Goal: Task Accomplishment & Management: Use online tool/utility

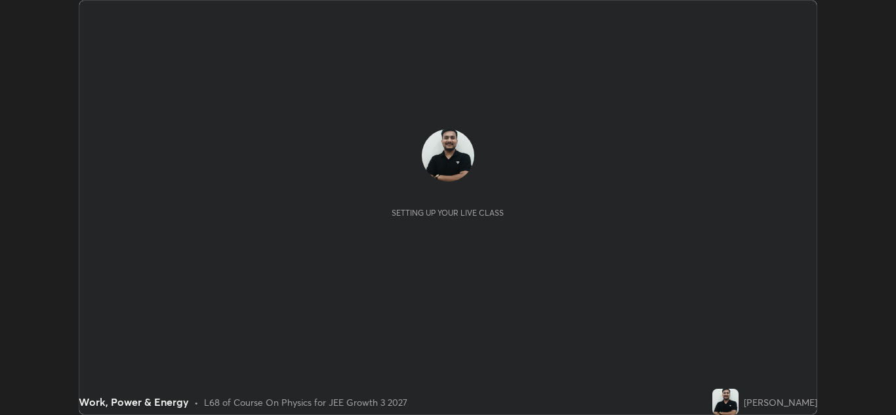
scroll to position [415, 896]
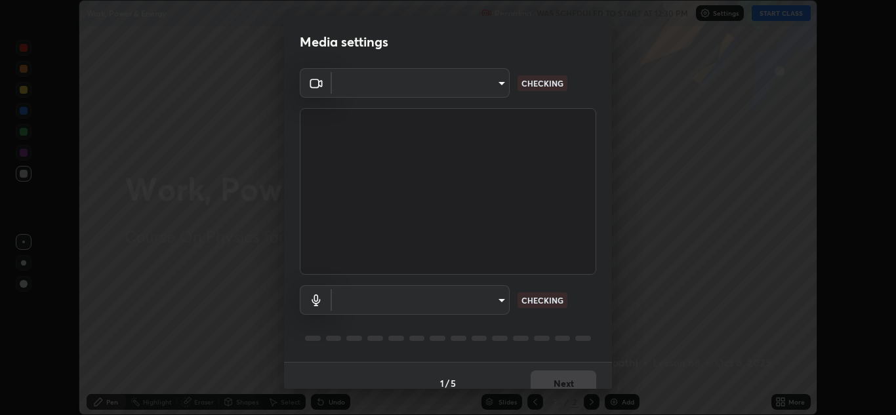
type input "00cb52ea7dbc067a4e9eba70c986ec13a5c87d59f38709f4e6374cce52915b34"
type input "9c1b285d99fe20f225937e4548c843fe66e293f4791396b353509b50ebaacb4e"
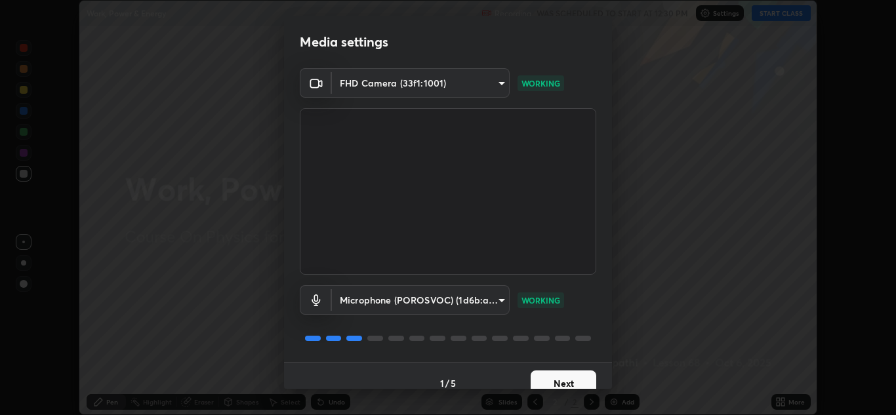
scroll to position [15, 0]
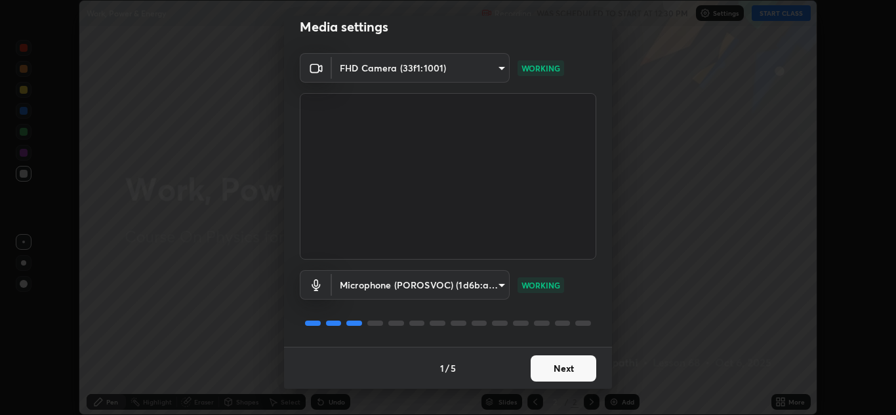
click at [558, 359] on button "Next" at bounding box center [564, 369] width 66 height 26
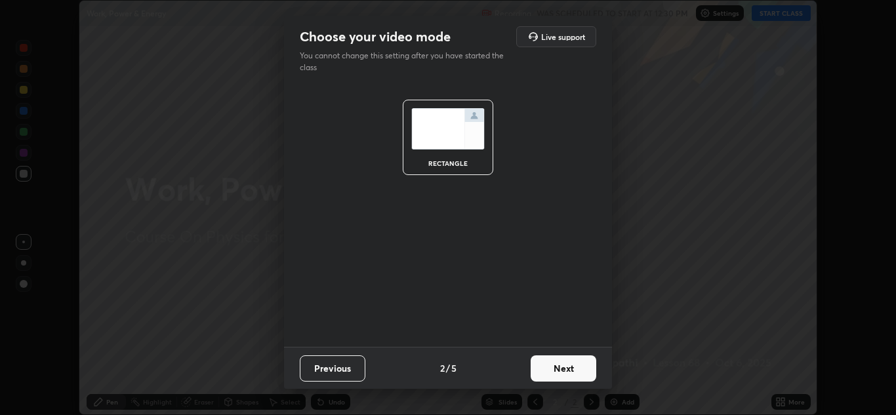
click at [563, 369] on button "Next" at bounding box center [564, 369] width 66 height 26
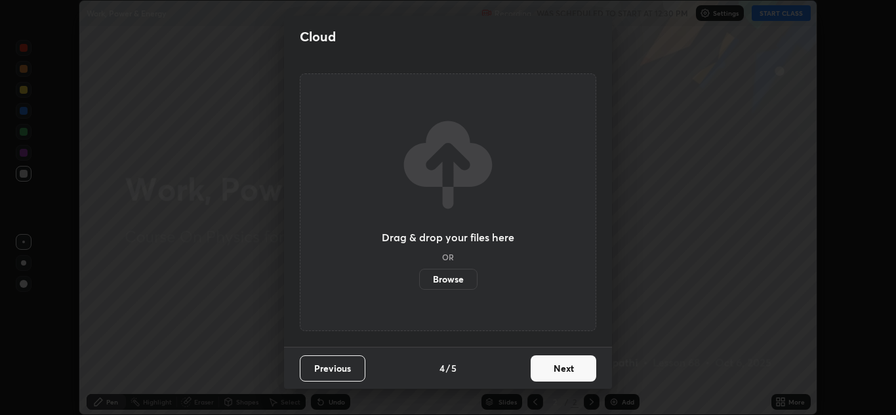
click at [562, 370] on button "Next" at bounding box center [564, 369] width 66 height 26
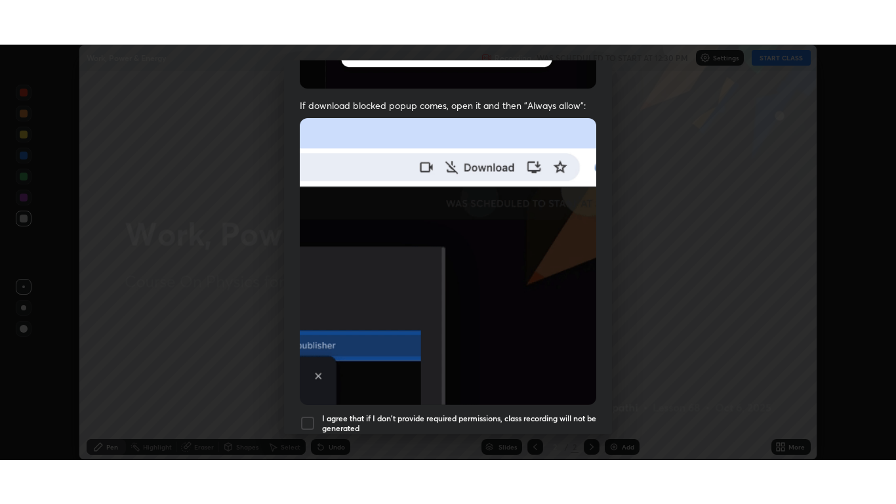
scroll to position [283, 0]
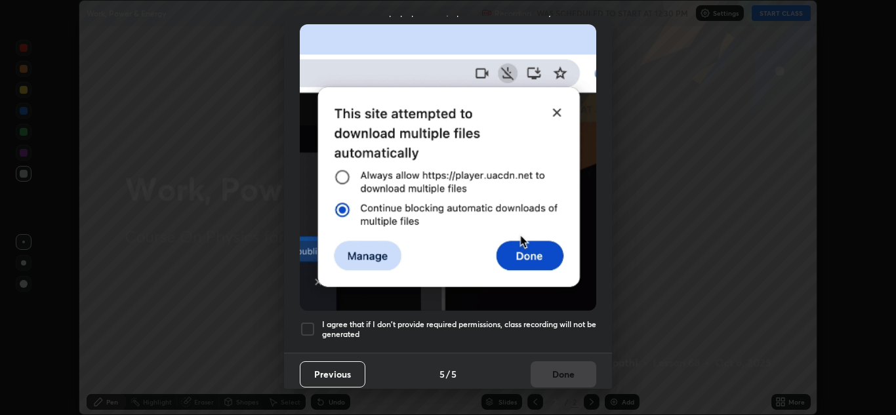
click at [310, 321] on div at bounding box center [308, 329] width 16 height 16
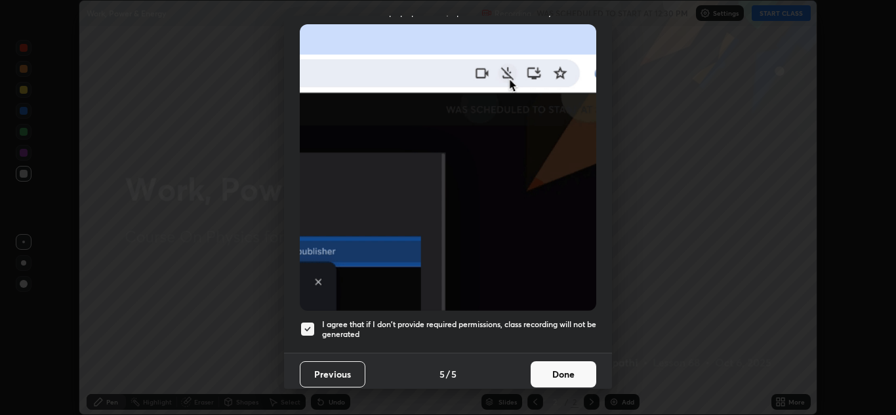
click at [562, 371] on button "Done" at bounding box center [564, 374] width 66 height 26
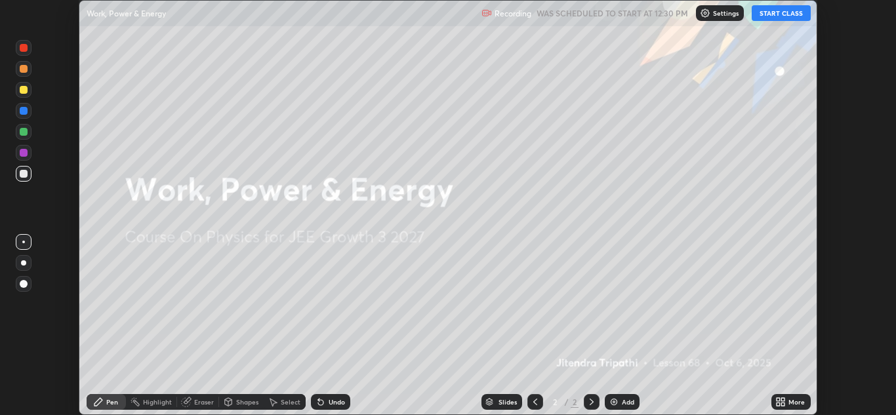
click at [788, 11] on button "START CLASS" at bounding box center [781, 13] width 59 height 16
click at [778, 400] on icon at bounding box center [778, 399] width 3 height 3
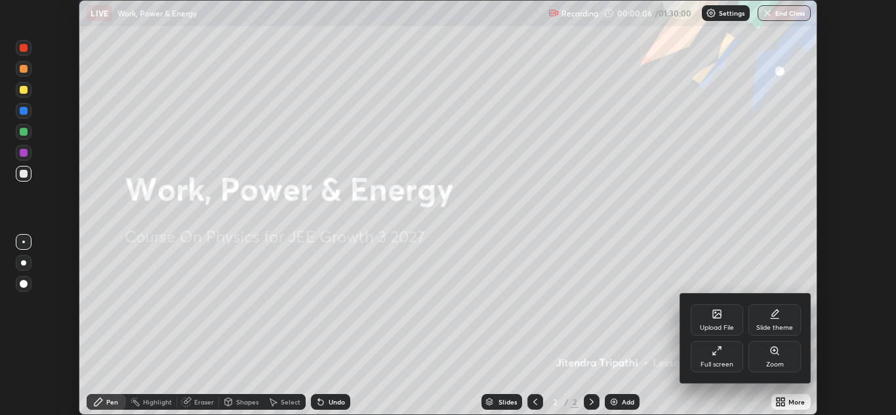
click at [726, 359] on div "Full screen" at bounding box center [717, 356] width 52 height 31
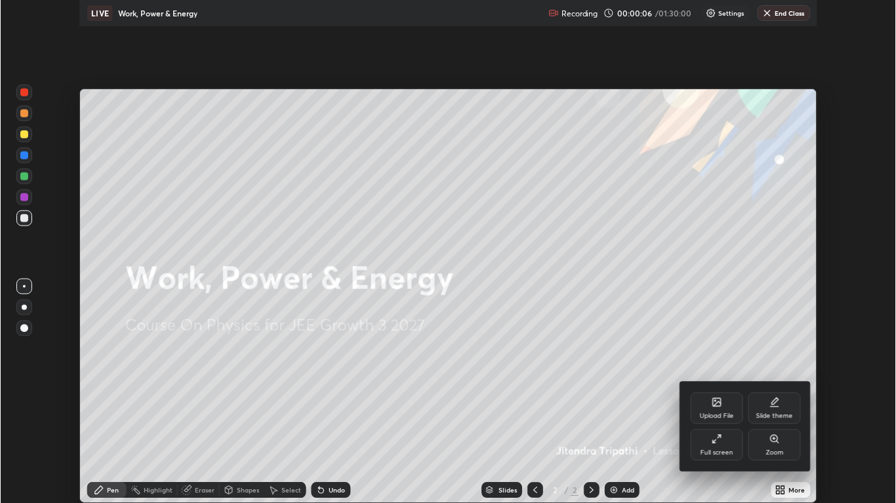
scroll to position [504, 896]
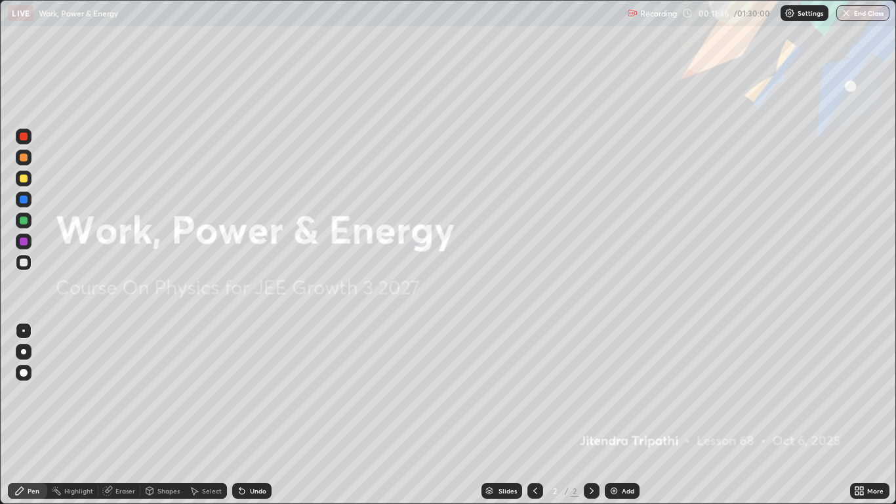
click at [617, 415] on div "Add" at bounding box center [622, 491] width 35 height 16
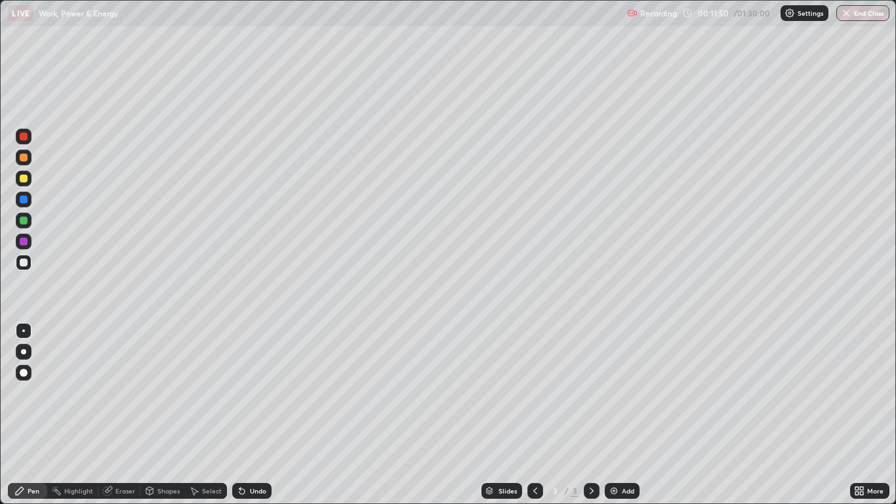
click at [26, 157] on div at bounding box center [24, 158] width 8 height 8
click at [30, 200] on div at bounding box center [24, 200] width 16 height 16
click at [26, 222] on div at bounding box center [24, 220] width 8 height 8
click at [25, 184] on div at bounding box center [24, 179] width 16 height 16
click at [115, 415] on div "Eraser" at bounding box center [125, 490] width 20 height 7
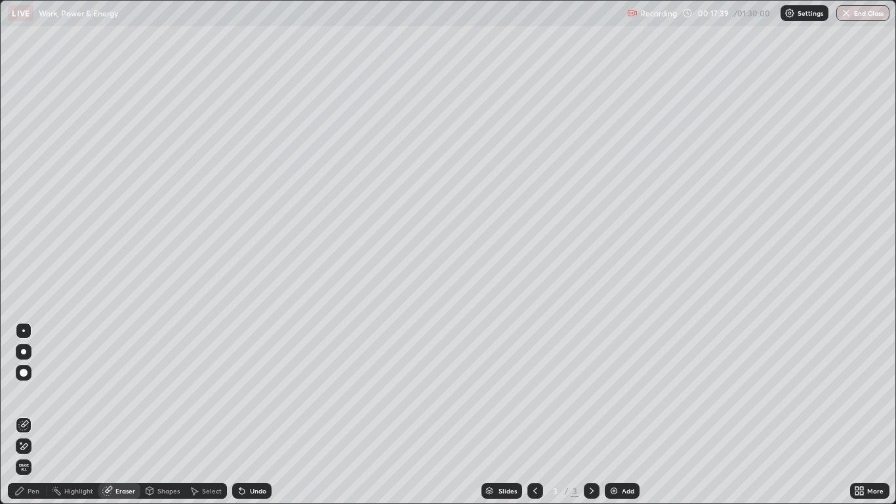
click at [24, 415] on icon at bounding box center [23, 446] width 10 height 11
click at [621, 415] on div "Add" at bounding box center [622, 491] width 35 height 16
click at [31, 415] on div "Pen" at bounding box center [34, 490] width 12 height 7
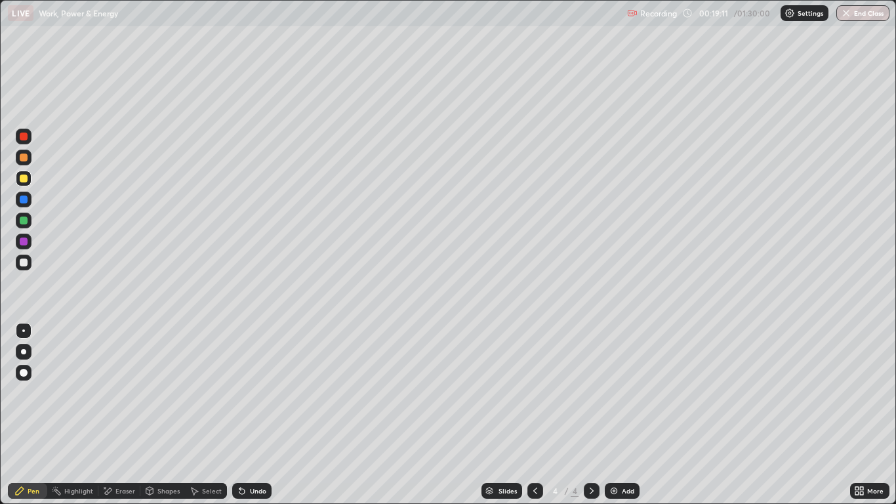
click at [22, 221] on div at bounding box center [24, 220] width 8 height 8
click at [157, 415] on div "Shapes" at bounding box center [168, 490] width 22 height 7
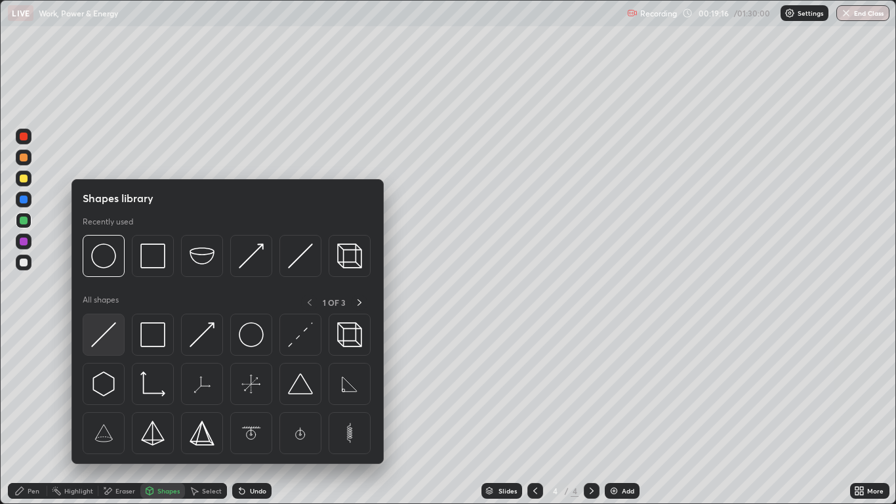
click at [105, 340] on img at bounding box center [103, 334] width 25 height 25
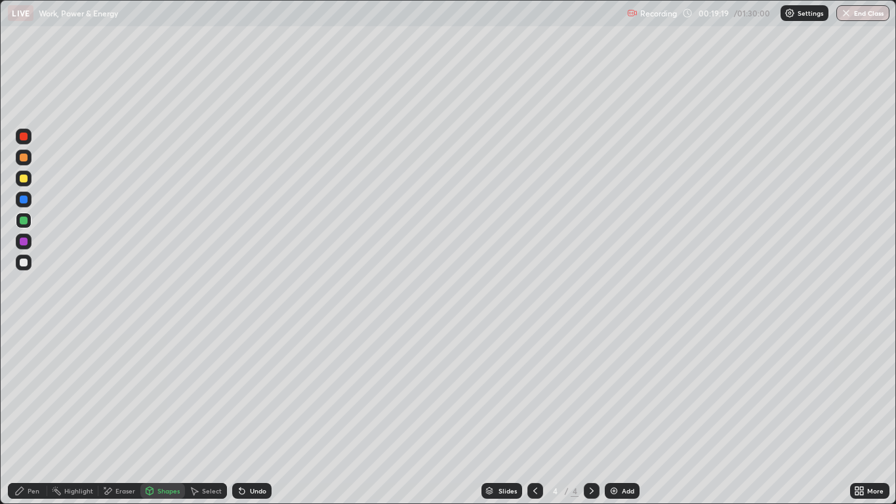
click at [31, 182] on div at bounding box center [24, 179] width 16 height 16
click at [259, 415] on div "Undo" at bounding box center [258, 490] width 16 height 7
click at [22, 220] on div at bounding box center [24, 220] width 8 height 8
click at [30, 415] on div "Pen" at bounding box center [34, 490] width 12 height 7
click at [253, 415] on div "Undo" at bounding box center [258, 490] width 16 height 7
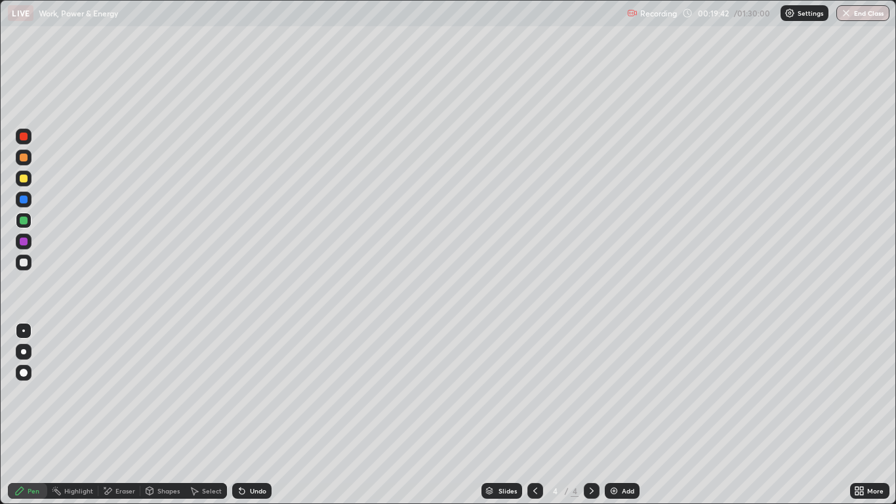
click at [258, 415] on div "Undo" at bounding box center [258, 490] width 16 height 7
click at [26, 182] on div at bounding box center [24, 178] width 8 height 8
click at [24, 139] on div at bounding box center [24, 137] width 8 height 8
click at [26, 202] on div at bounding box center [24, 199] width 8 height 8
click at [25, 264] on div at bounding box center [24, 262] width 8 height 8
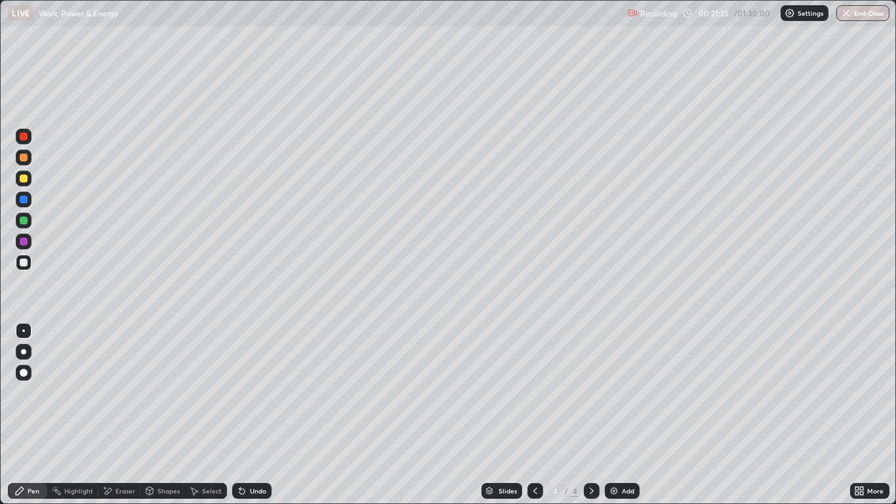
click at [27, 200] on div at bounding box center [24, 199] width 8 height 8
click at [26, 260] on div at bounding box center [24, 262] width 8 height 8
click at [119, 415] on div "Eraser" at bounding box center [125, 490] width 20 height 7
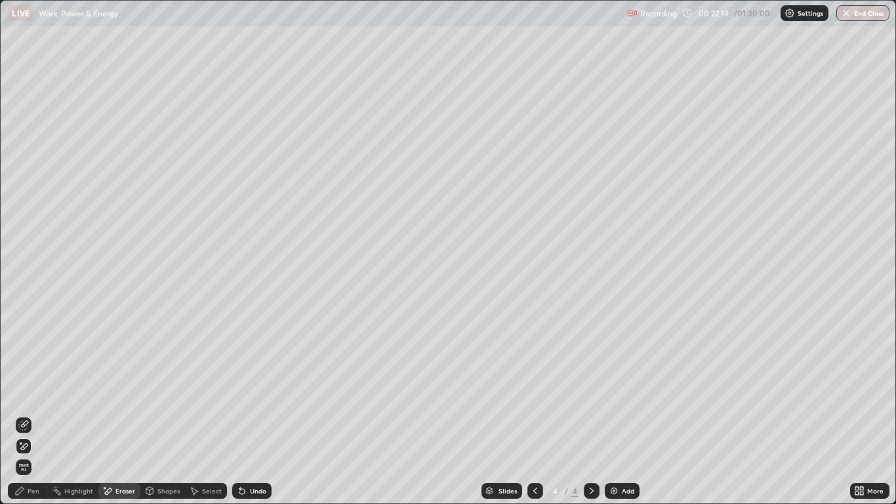
click at [21, 415] on icon at bounding box center [20, 442] width 1 height 1
click at [27, 415] on div "Pen" at bounding box center [27, 491] width 39 height 16
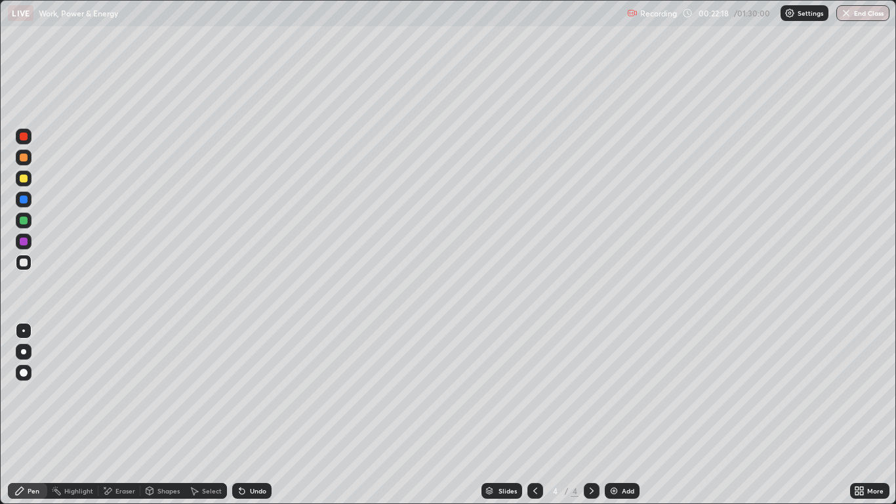
click at [24, 221] on div at bounding box center [24, 220] width 8 height 8
click at [24, 241] on div at bounding box center [24, 241] width 8 height 8
click at [250, 415] on div "Undo" at bounding box center [258, 490] width 16 height 7
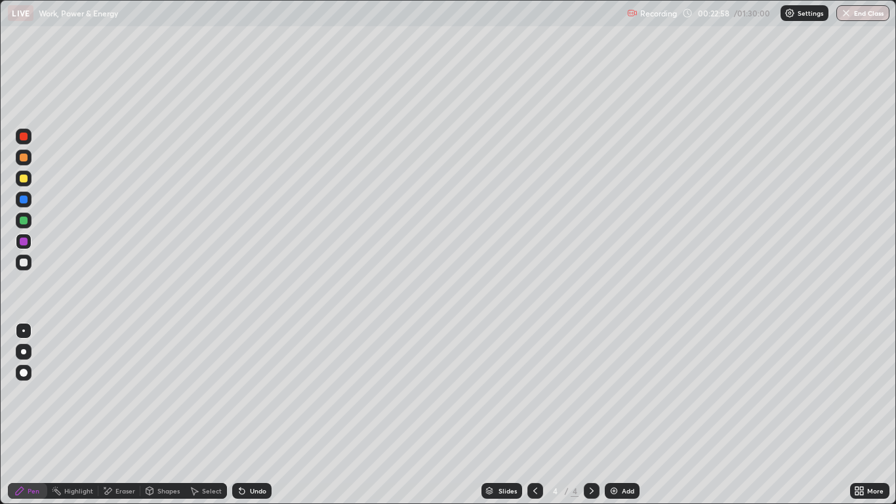
click at [251, 415] on div "Undo" at bounding box center [258, 490] width 16 height 7
click at [24, 241] on div at bounding box center [24, 241] width 8 height 8
click at [257, 415] on div "Undo" at bounding box center [251, 491] width 39 height 16
click at [258, 415] on div "Undo" at bounding box center [258, 490] width 16 height 7
click at [257, 415] on div "Undo" at bounding box center [258, 490] width 16 height 7
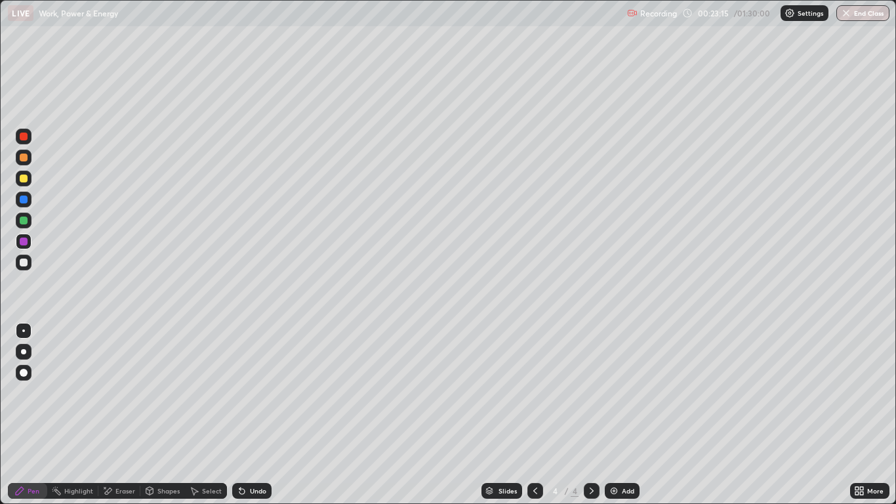
click at [255, 415] on div "Undo" at bounding box center [258, 490] width 16 height 7
click at [24, 196] on div at bounding box center [24, 199] width 8 height 8
click at [24, 221] on div at bounding box center [24, 220] width 8 height 8
click at [24, 157] on div at bounding box center [24, 158] width 8 height 8
click at [617, 415] on img at bounding box center [614, 490] width 10 height 10
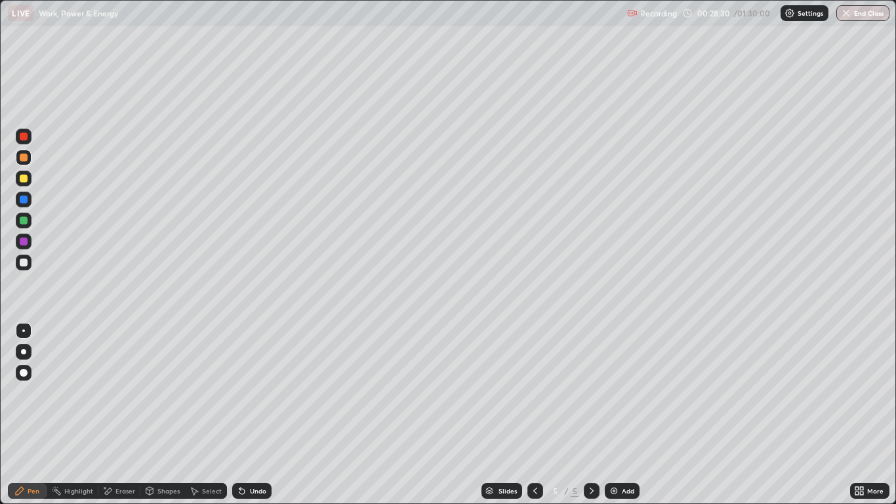
click at [26, 178] on div at bounding box center [24, 178] width 8 height 8
click at [24, 180] on div at bounding box center [24, 178] width 8 height 8
click at [26, 215] on div at bounding box center [24, 221] width 16 height 16
click at [24, 220] on div at bounding box center [24, 220] width 8 height 8
click at [125, 415] on div "Eraser" at bounding box center [125, 490] width 20 height 7
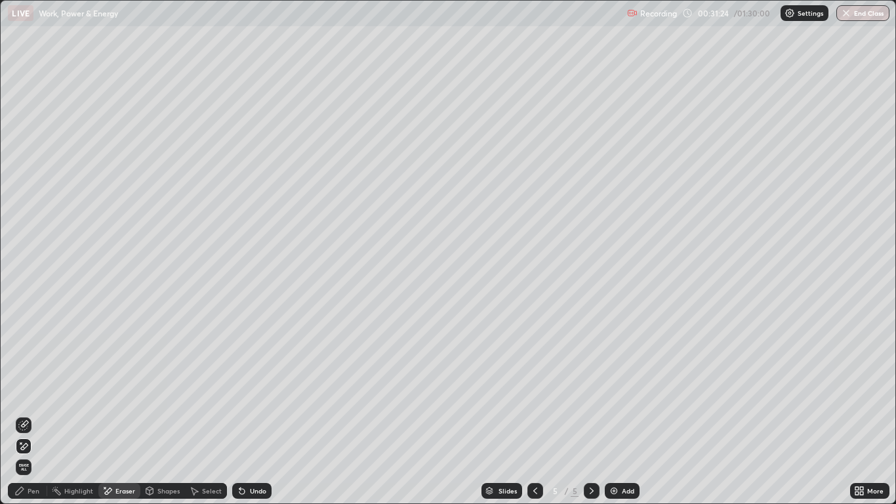
click at [112, 415] on icon at bounding box center [107, 490] width 10 height 11
click at [21, 415] on icon at bounding box center [20, 442] width 1 height 1
click at [33, 415] on div "Pen" at bounding box center [34, 490] width 12 height 7
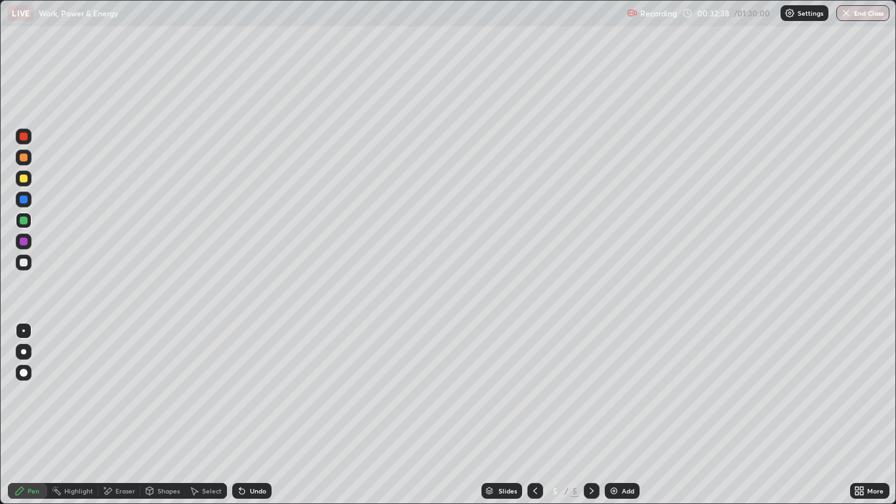
click at [22, 241] on div at bounding box center [24, 241] width 8 height 8
click at [121, 415] on div "Eraser" at bounding box center [125, 490] width 20 height 7
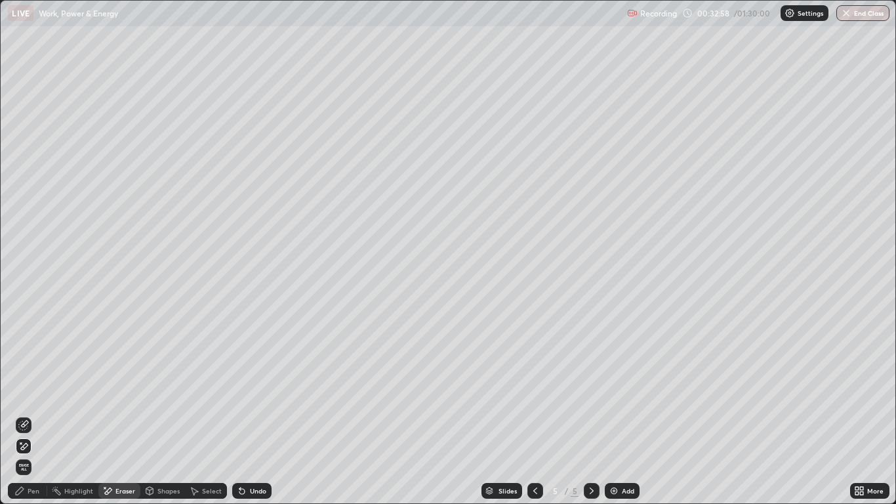
click at [36, 415] on div "Pen" at bounding box center [34, 490] width 12 height 7
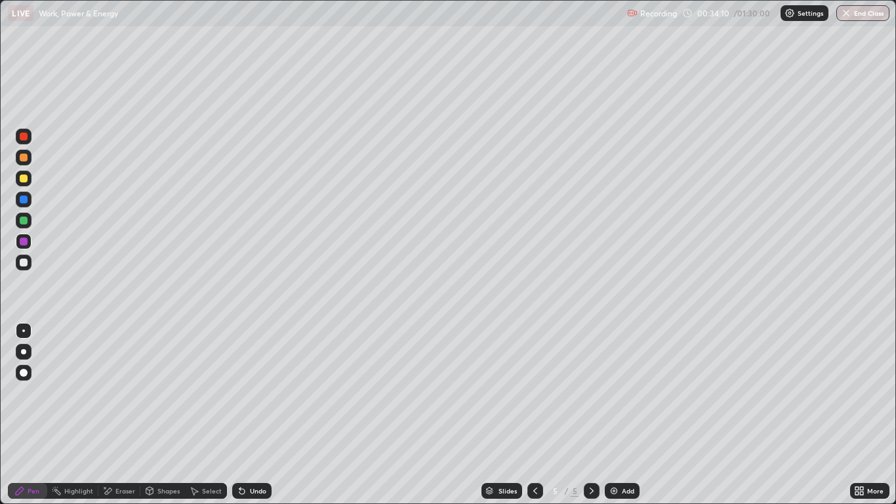
click at [121, 415] on div "Eraser" at bounding box center [125, 490] width 20 height 7
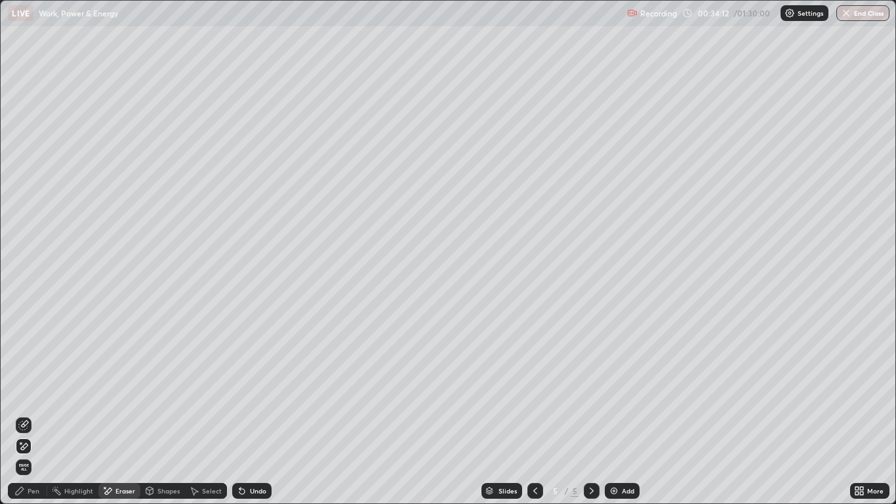
click at [33, 415] on div "Pen" at bounding box center [34, 490] width 12 height 7
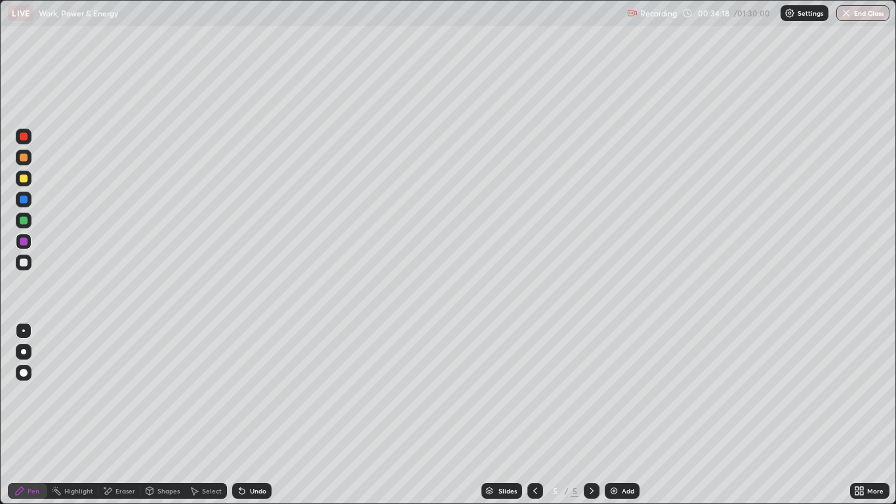
click at [125, 415] on div "Eraser" at bounding box center [125, 490] width 20 height 7
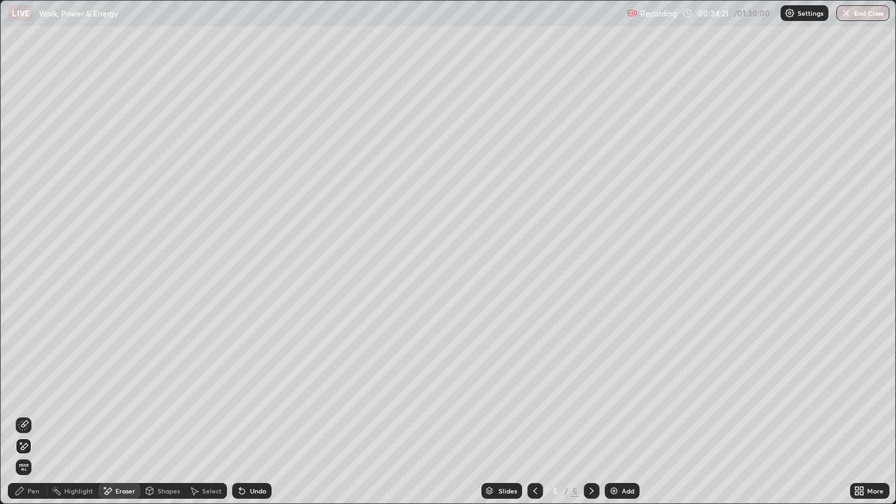
click at [36, 415] on div "Pen" at bounding box center [34, 490] width 12 height 7
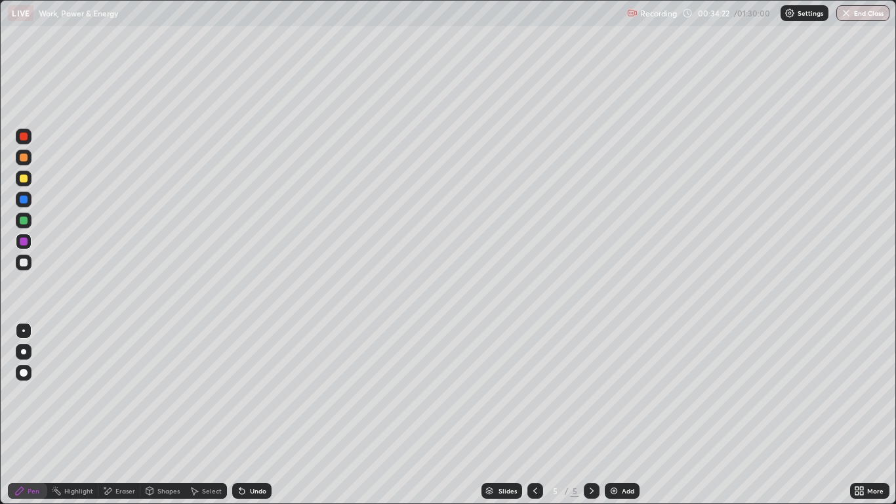
click at [29, 415] on div "Pen" at bounding box center [34, 490] width 12 height 7
click at [30, 263] on div at bounding box center [24, 263] width 16 height 16
click at [119, 415] on div "Eraser" at bounding box center [125, 490] width 20 height 7
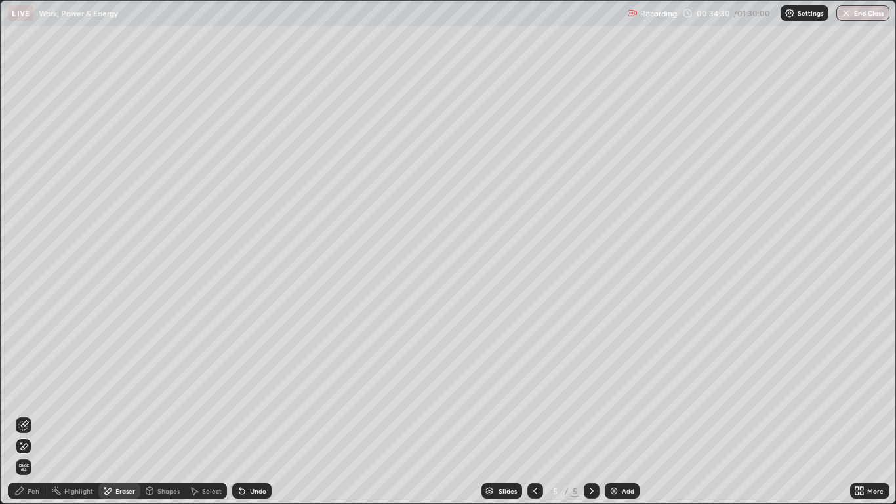
click at [31, 415] on div "Pen" at bounding box center [27, 491] width 39 height 16
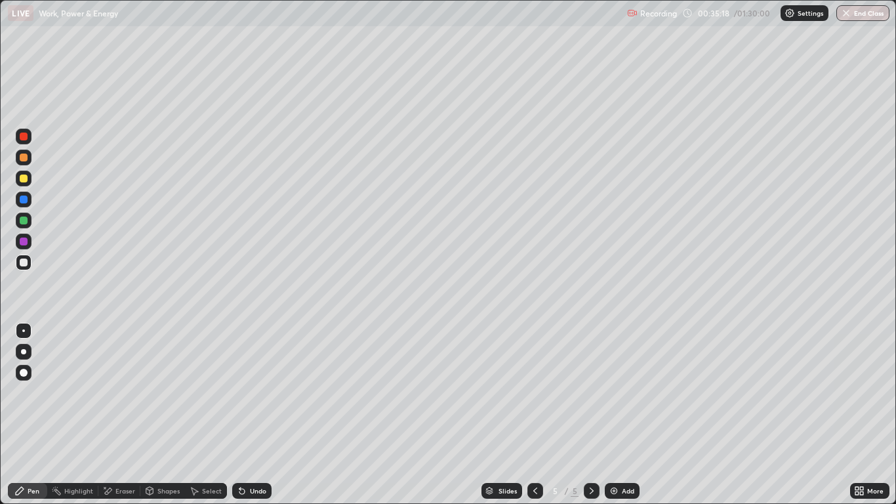
click at [117, 415] on div "Eraser" at bounding box center [125, 490] width 20 height 7
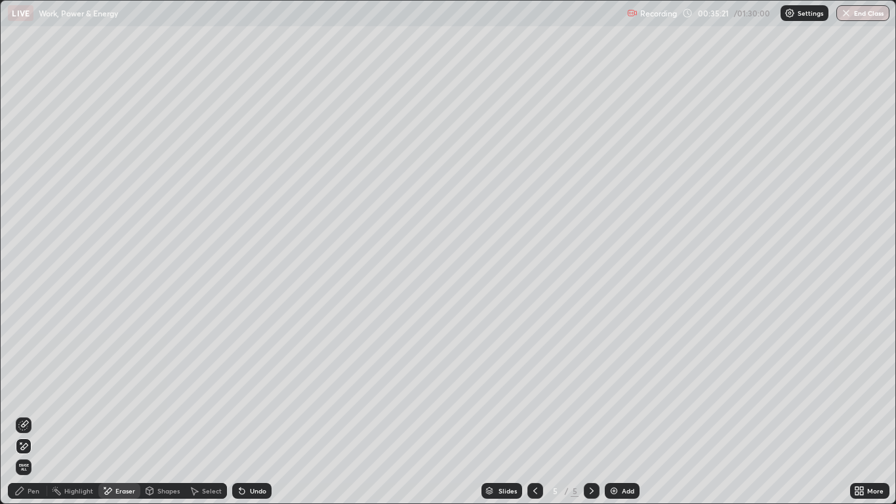
click at [38, 415] on div "Pen" at bounding box center [34, 490] width 12 height 7
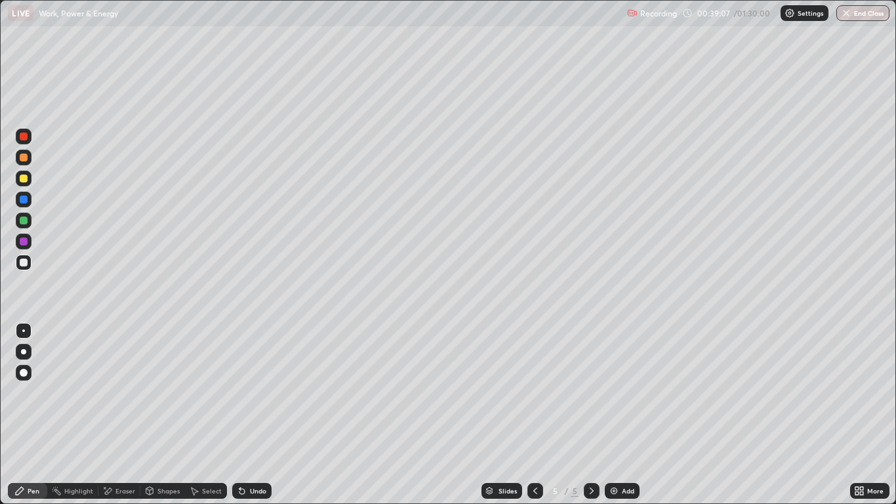
click at [127, 415] on div "Eraser" at bounding box center [125, 490] width 20 height 7
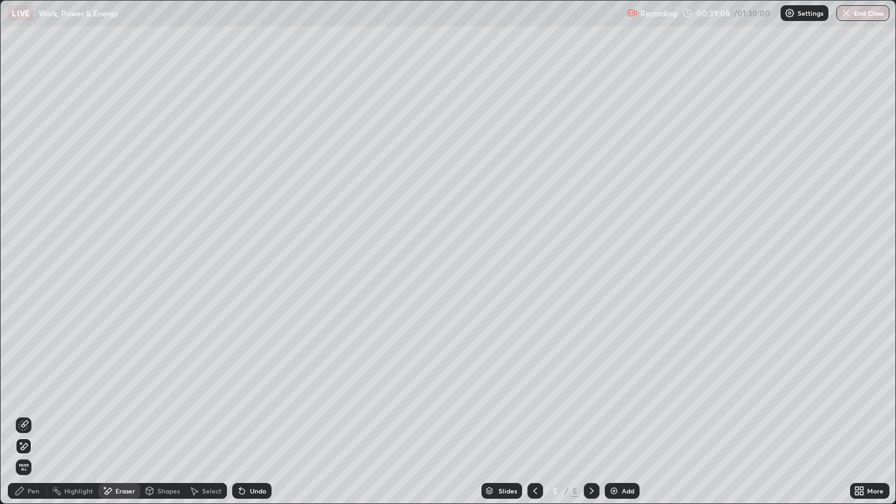
click at [26, 415] on icon at bounding box center [24, 446] width 7 height 7
click at [253, 415] on div "Undo" at bounding box center [258, 490] width 16 height 7
click at [32, 415] on div "Pen" at bounding box center [34, 490] width 12 height 7
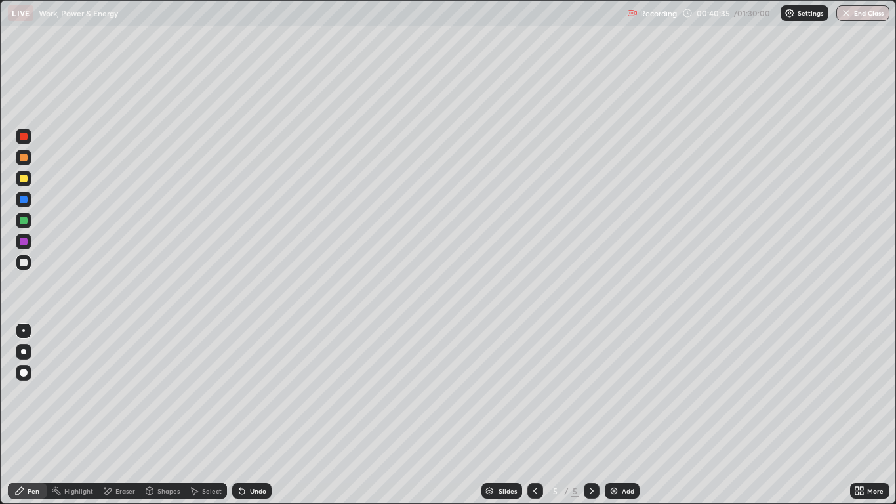
click at [29, 224] on div at bounding box center [24, 221] width 16 height 16
click at [590, 415] on icon at bounding box center [591, 490] width 10 height 10
click at [623, 415] on div "Add" at bounding box center [628, 490] width 12 height 7
click at [251, 415] on div "Undo" at bounding box center [258, 490] width 16 height 7
click at [243, 415] on icon at bounding box center [242, 490] width 10 height 10
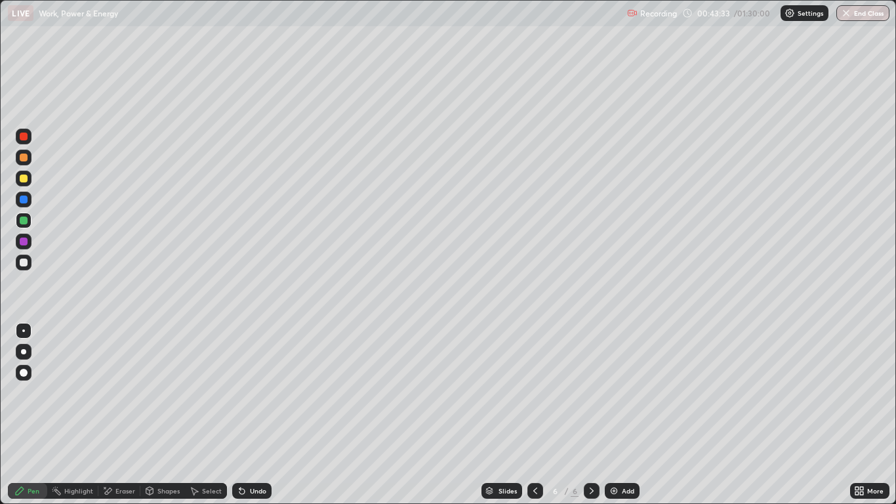
click at [24, 178] on div at bounding box center [24, 178] width 8 height 8
click at [29, 203] on div at bounding box center [24, 200] width 16 height 16
click at [256, 415] on div "Undo" at bounding box center [258, 490] width 16 height 7
click at [24, 243] on div at bounding box center [24, 241] width 8 height 8
click at [253, 415] on div "Undo" at bounding box center [258, 490] width 16 height 7
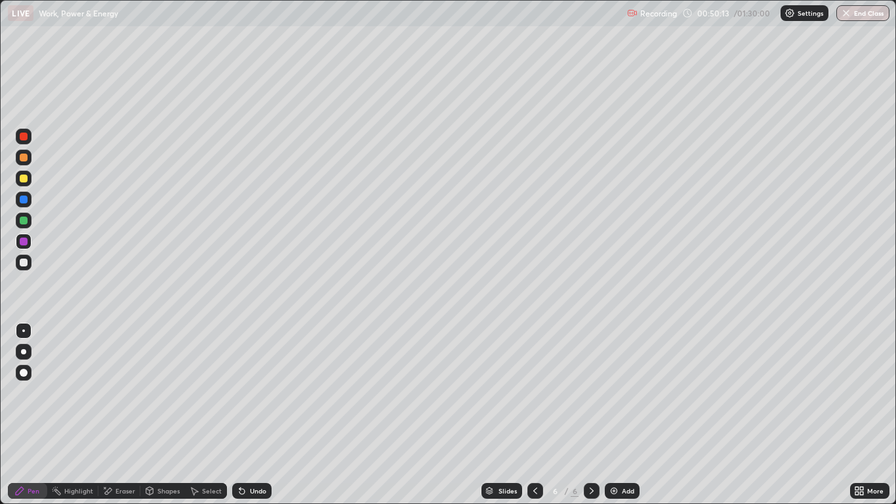
click at [592, 415] on icon at bounding box center [591, 490] width 10 height 10
click at [622, 415] on div "Add" at bounding box center [628, 490] width 12 height 7
click at [23, 160] on div at bounding box center [24, 158] width 8 height 8
click at [24, 179] on div at bounding box center [24, 178] width 8 height 8
click at [256, 415] on div "Undo" at bounding box center [258, 490] width 16 height 7
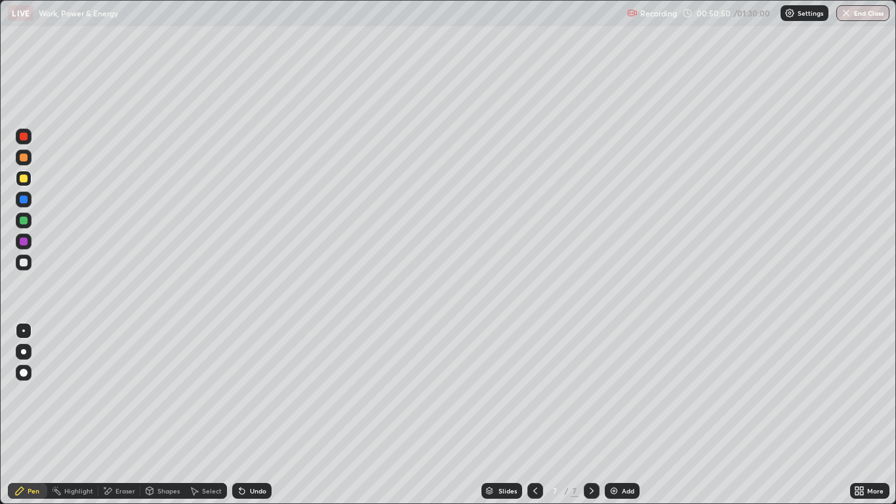
click at [255, 415] on div "Undo" at bounding box center [251, 491] width 39 height 16
click at [24, 242] on div at bounding box center [24, 241] width 8 height 8
click at [28, 263] on div at bounding box center [24, 263] width 16 height 16
click at [26, 136] on div at bounding box center [24, 137] width 8 height 8
click at [625, 415] on div "Add" at bounding box center [628, 490] width 12 height 7
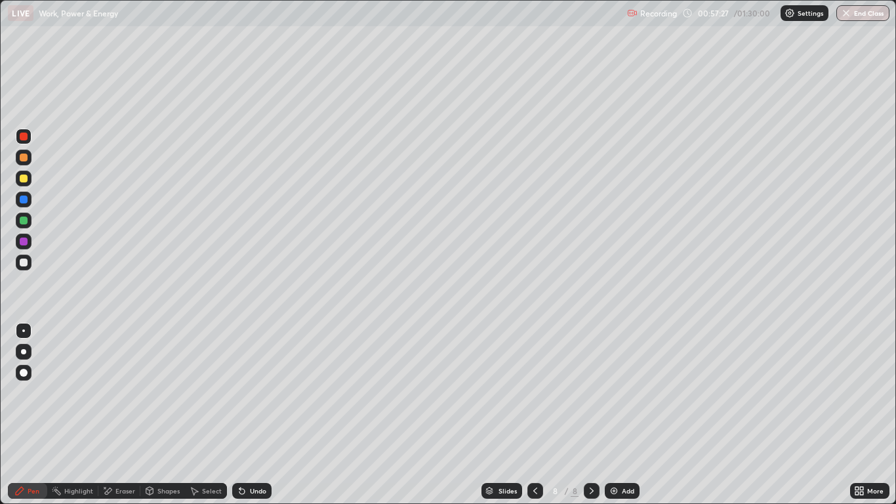
click at [23, 163] on div at bounding box center [24, 158] width 16 height 16
click at [24, 178] on div at bounding box center [24, 178] width 8 height 8
click at [251, 415] on div "Undo" at bounding box center [258, 490] width 16 height 7
click at [24, 200] on div at bounding box center [24, 199] width 8 height 8
click at [20, 201] on div at bounding box center [24, 199] width 8 height 8
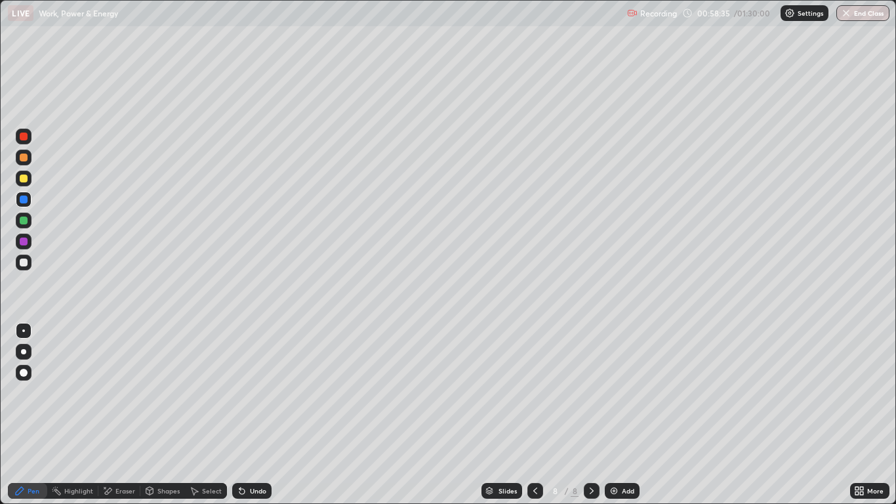
click at [24, 176] on div at bounding box center [24, 178] width 8 height 8
click at [24, 227] on div at bounding box center [24, 221] width 16 height 16
click at [256, 415] on div "Undo" at bounding box center [251, 491] width 39 height 16
click at [257, 415] on div "Undo" at bounding box center [251, 491] width 39 height 16
click at [24, 241] on div at bounding box center [24, 241] width 8 height 8
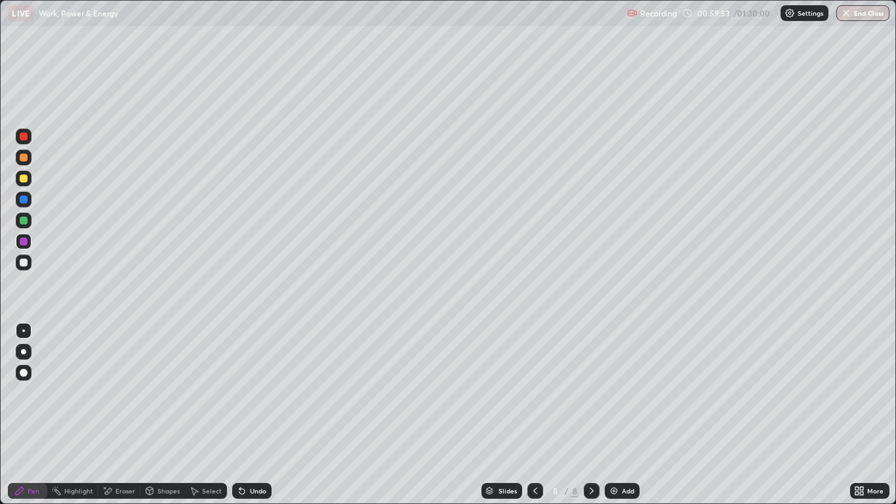
click at [22, 266] on div at bounding box center [24, 262] width 8 height 8
click at [28, 180] on div at bounding box center [24, 179] width 16 height 16
click at [619, 415] on div "Add" at bounding box center [622, 491] width 35 height 16
click at [258, 415] on div "Undo" at bounding box center [251, 491] width 39 height 16
click at [253, 415] on div "Undo" at bounding box center [251, 491] width 39 height 16
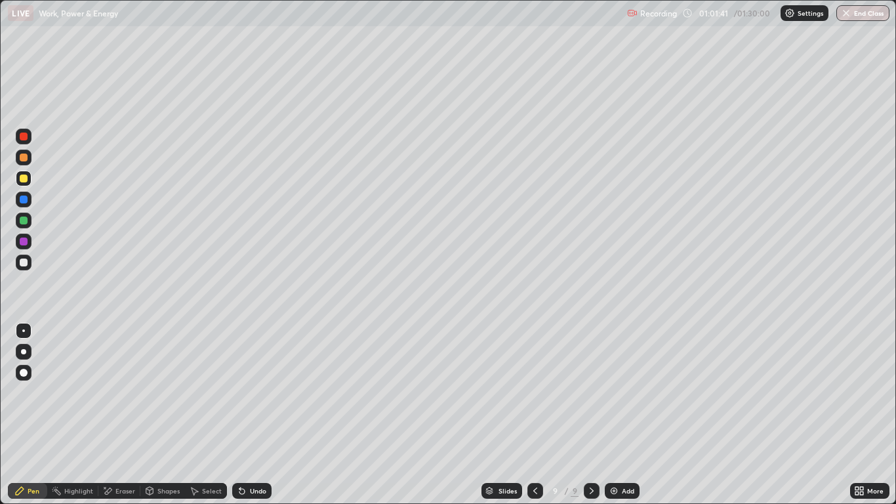
click at [535, 415] on icon at bounding box center [535, 490] width 10 height 10
click at [29, 136] on div at bounding box center [24, 137] width 16 height 16
click at [584, 415] on div at bounding box center [592, 491] width 16 height 16
click at [623, 415] on div "Add" at bounding box center [628, 490] width 12 height 7
click at [24, 220] on div at bounding box center [24, 220] width 8 height 8
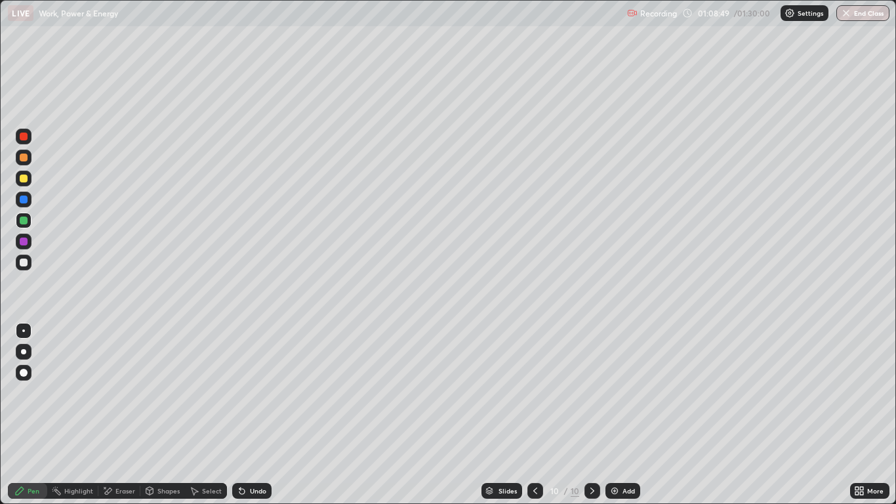
click at [27, 180] on div at bounding box center [24, 178] width 8 height 8
click at [28, 201] on div at bounding box center [24, 200] width 16 height 16
click at [23, 177] on div at bounding box center [24, 178] width 8 height 8
click at [262, 415] on div "Undo" at bounding box center [258, 490] width 16 height 7
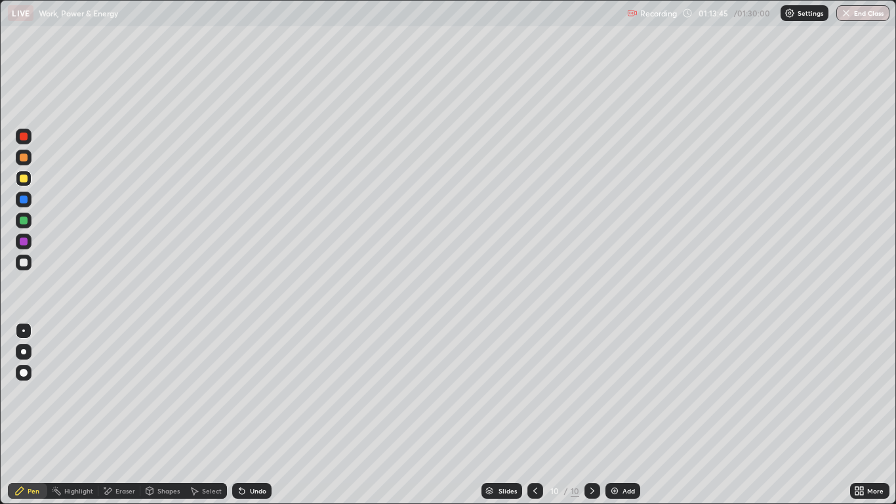
click at [264, 415] on div "Undo" at bounding box center [258, 490] width 16 height 7
click at [263, 415] on div "Undo" at bounding box center [251, 491] width 39 height 16
click at [264, 415] on div "Undo" at bounding box center [251, 491] width 39 height 16
click at [263, 415] on div "Undo" at bounding box center [251, 491] width 39 height 16
click at [24, 136] on div at bounding box center [24, 137] width 8 height 8
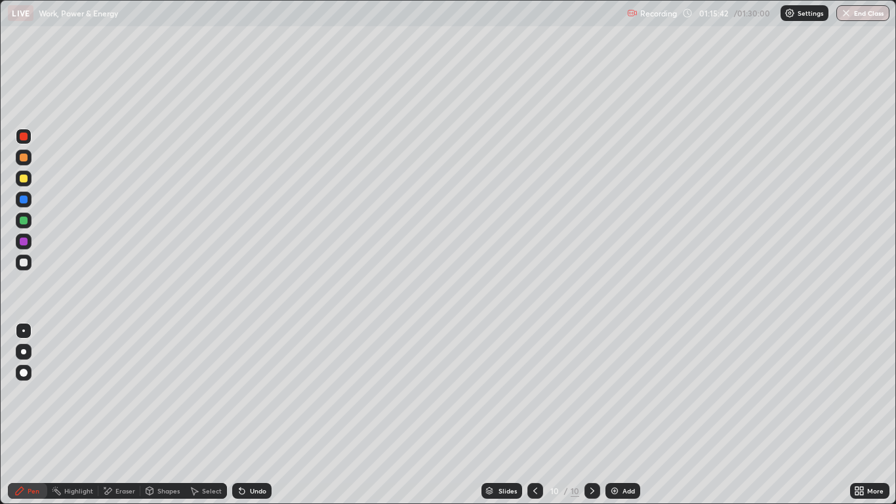
click at [857, 415] on icon at bounding box center [856, 492] width 3 height 3
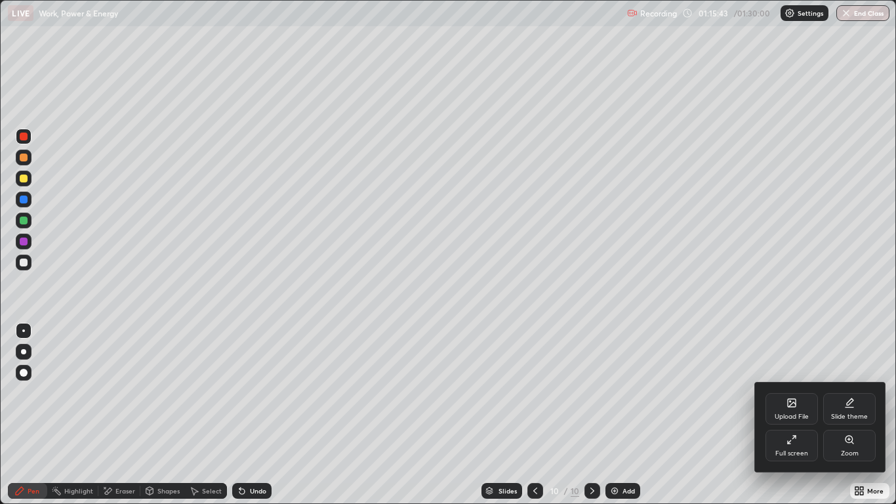
click at [789, 408] on div "Upload File" at bounding box center [792, 408] width 52 height 31
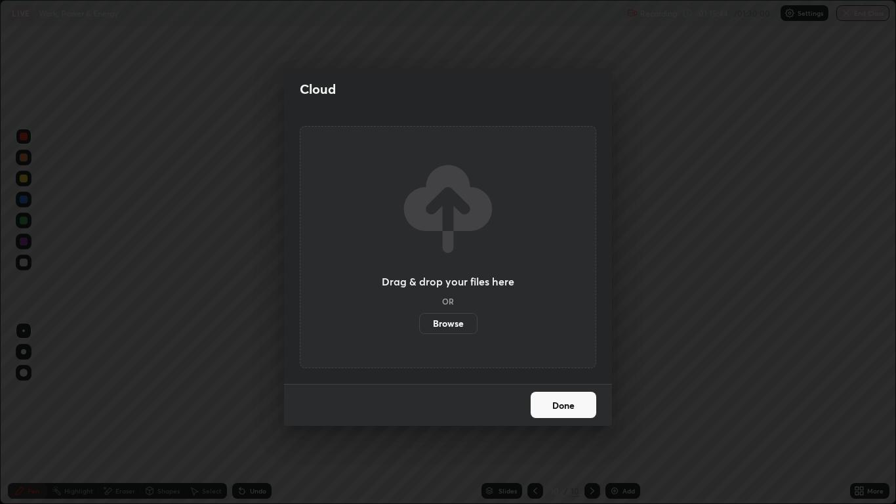
click at [457, 327] on label "Browse" at bounding box center [448, 323] width 58 height 21
click at [419, 327] on input "Browse" at bounding box center [419, 323] width 0 height 21
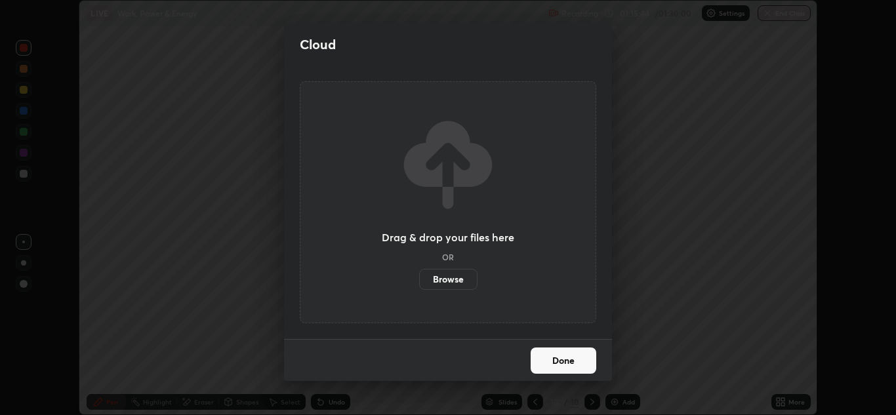
scroll to position [65184, 64703]
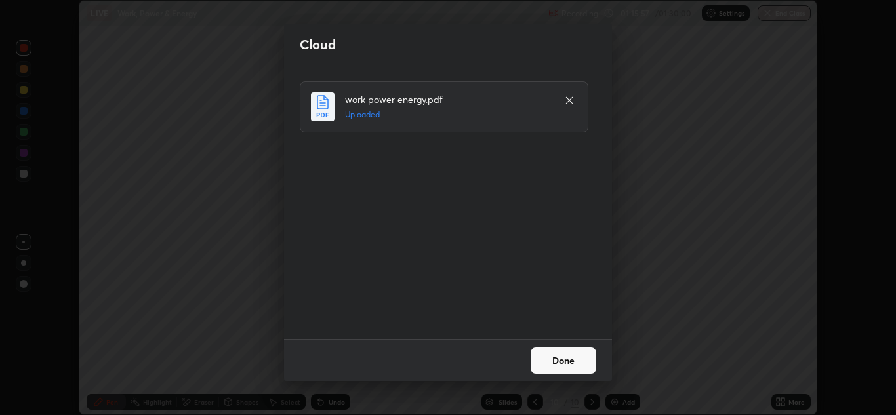
click at [554, 369] on button "Done" at bounding box center [564, 361] width 66 height 26
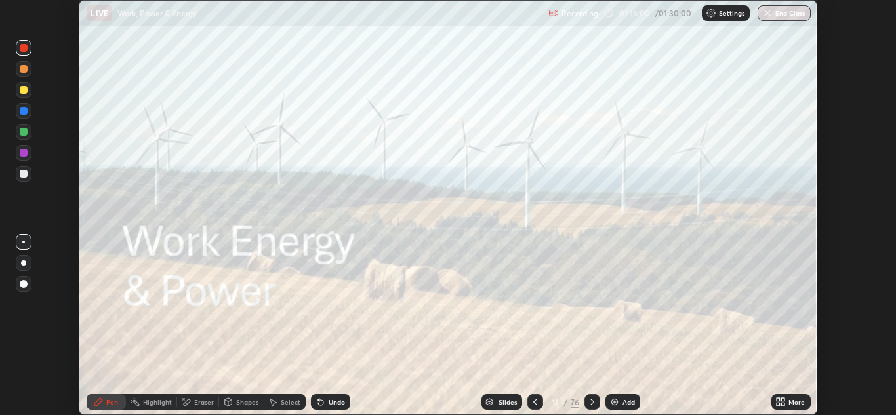
click at [494, 400] on div "Slides" at bounding box center [501, 402] width 41 height 16
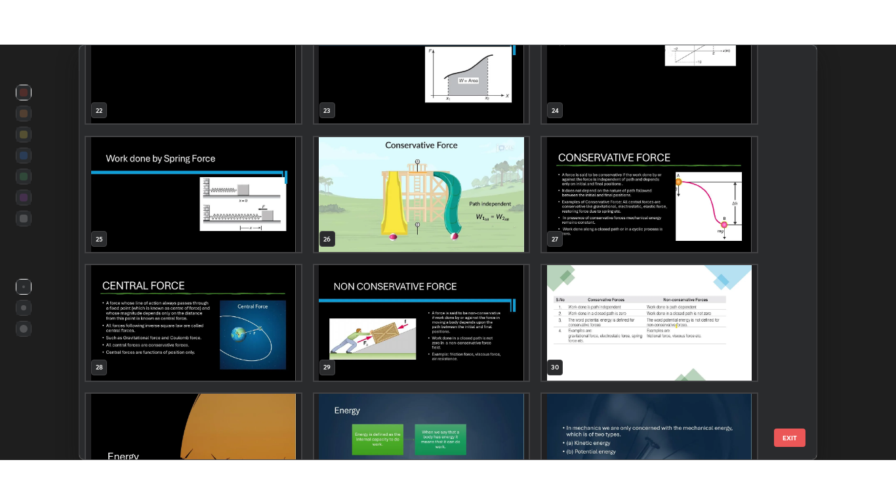
scroll to position [942, 0]
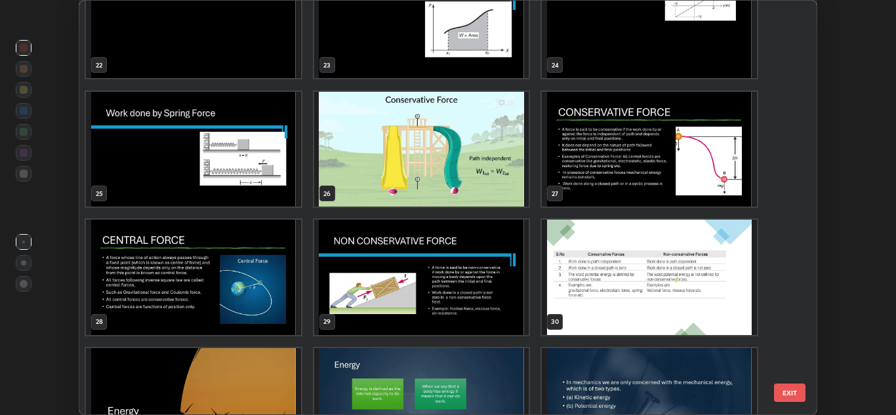
click at [455, 168] on img "grid" at bounding box center [421, 149] width 215 height 115
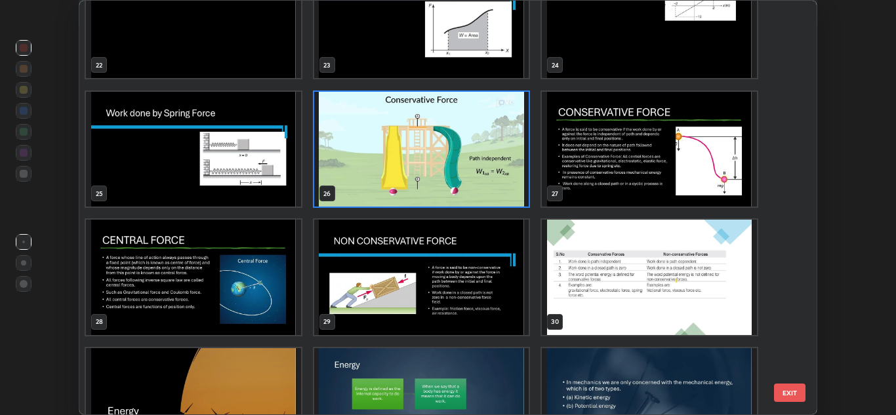
click at [455, 171] on img "grid" at bounding box center [421, 149] width 215 height 115
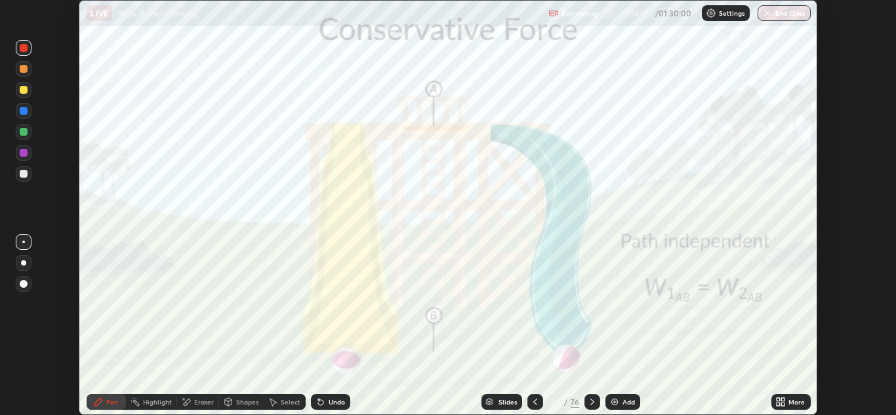
click at [588, 396] on div at bounding box center [592, 402] width 16 height 16
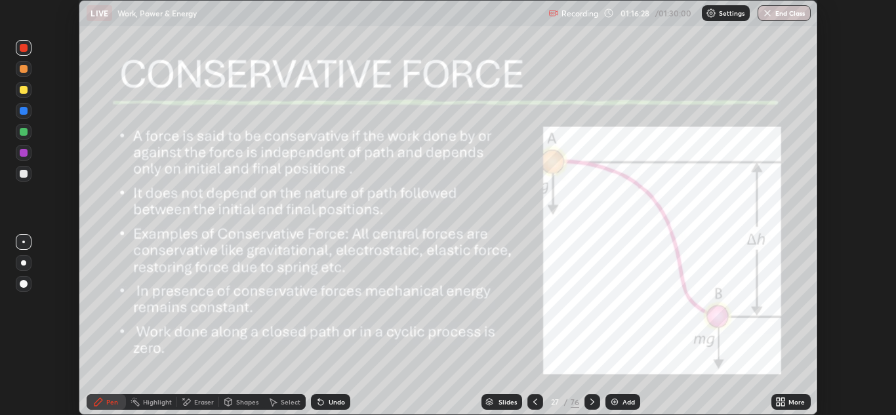
click at [779, 400] on icon at bounding box center [778, 399] width 3 height 3
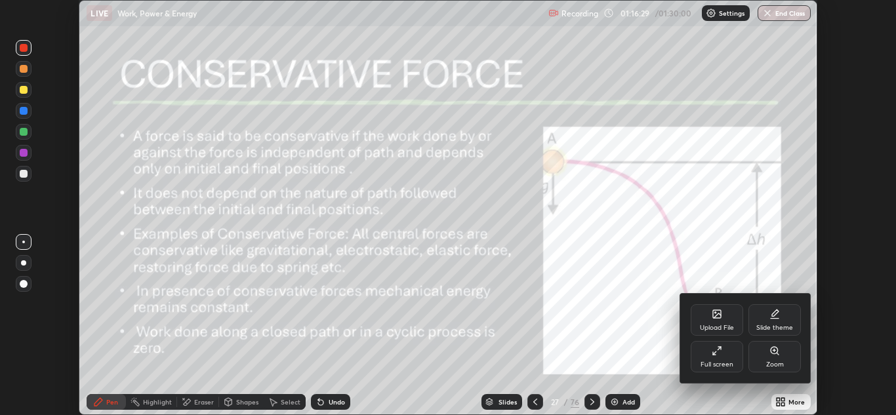
click at [722, 356] on div "Full screen" at bounding box center [717, 356] width 52 height 31
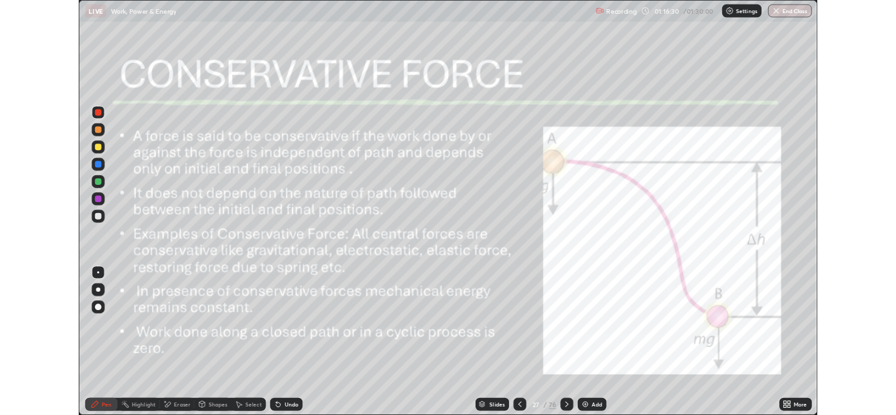
scroll to position [504, 896]
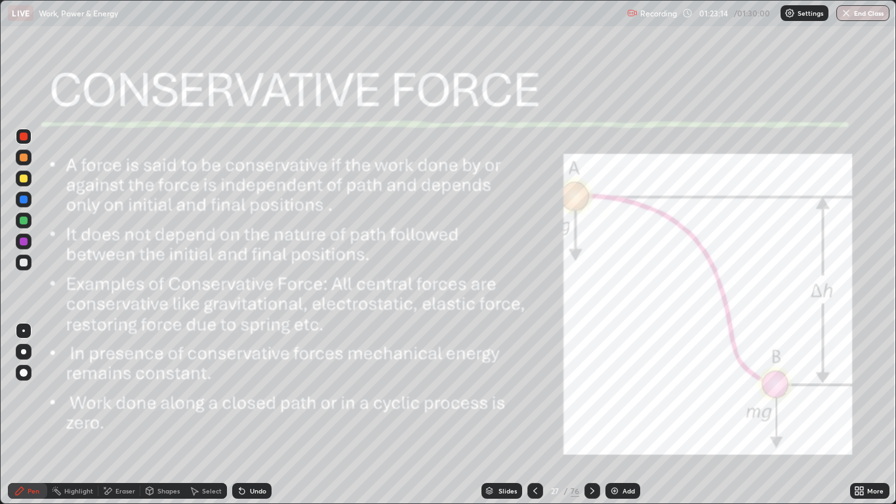
click at [591, 415] on icon at bounding box center [592, 490] width 10 height 10
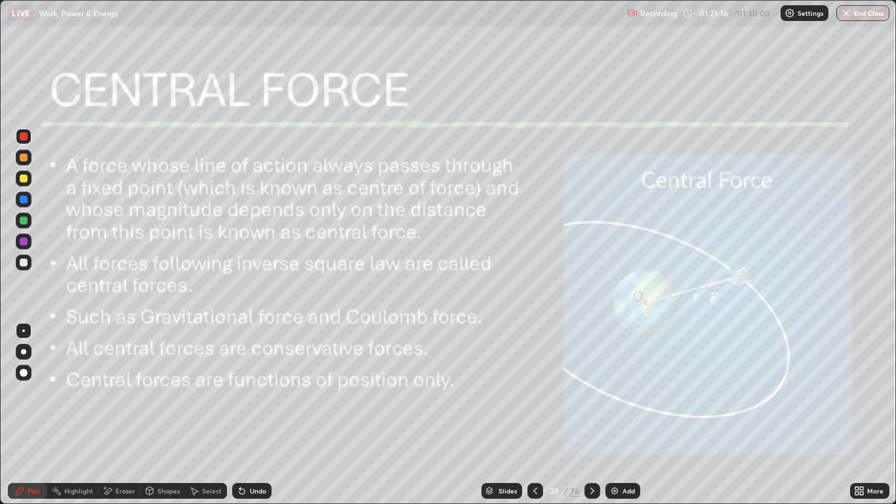
click at [590, 415] on icon at bounding box center [592, 490] width 4 height 7
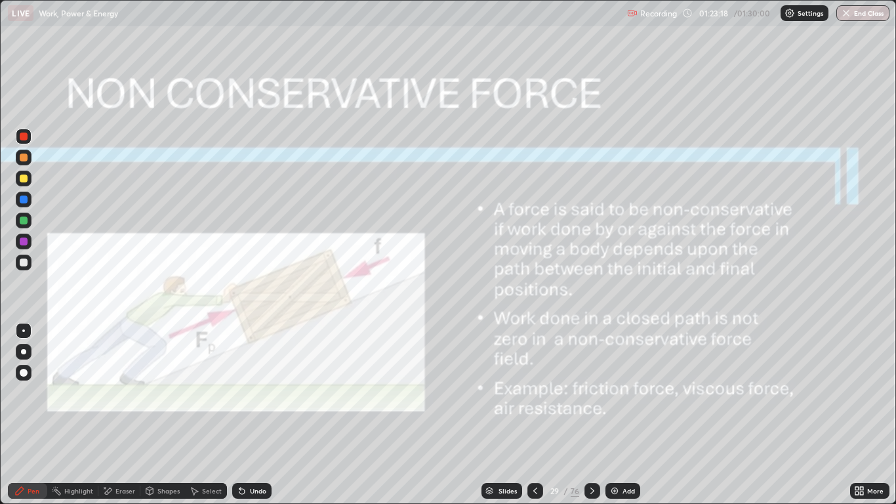
click at [592, 415] on icon at bounding box center [592, 490] width 4 height 7
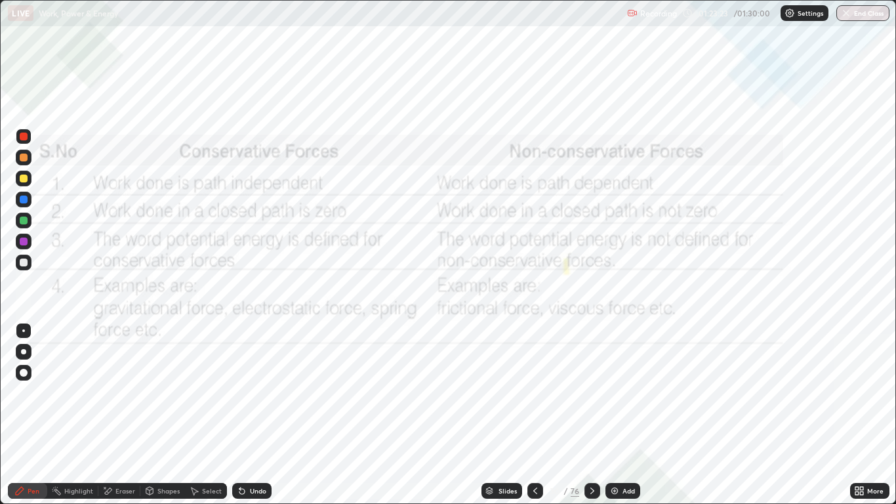
click at [536, 415] on icon at bounding box center [535, 490] width 10 height 10
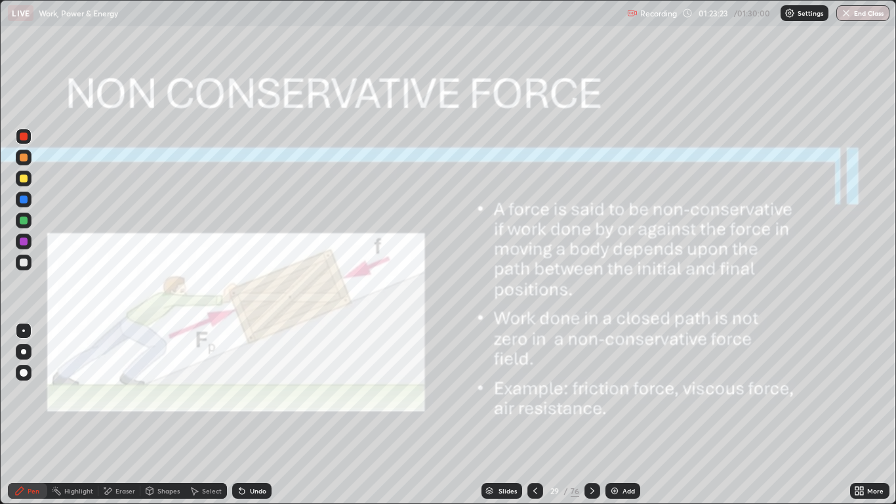
click at [534, 415] on icon at bounding box center [535, 490] width 10 height 10
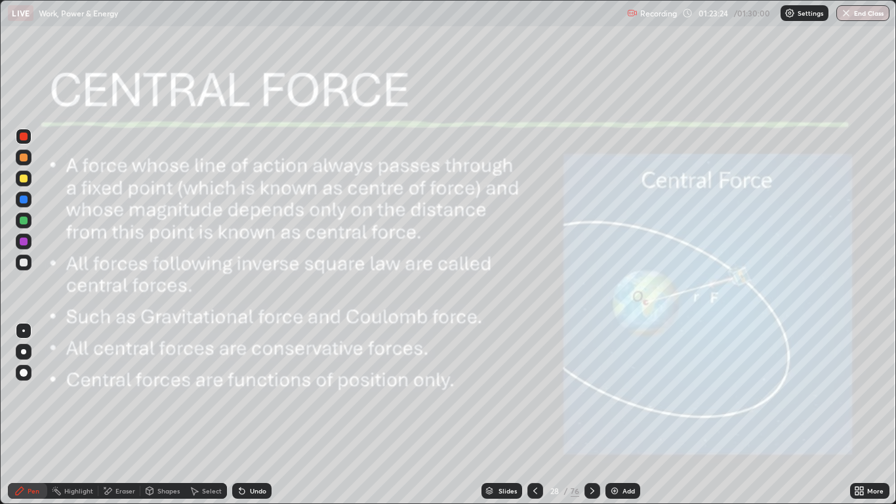
click at [535, 415] on icon at bounding box center [535, 490] width 10 height 10
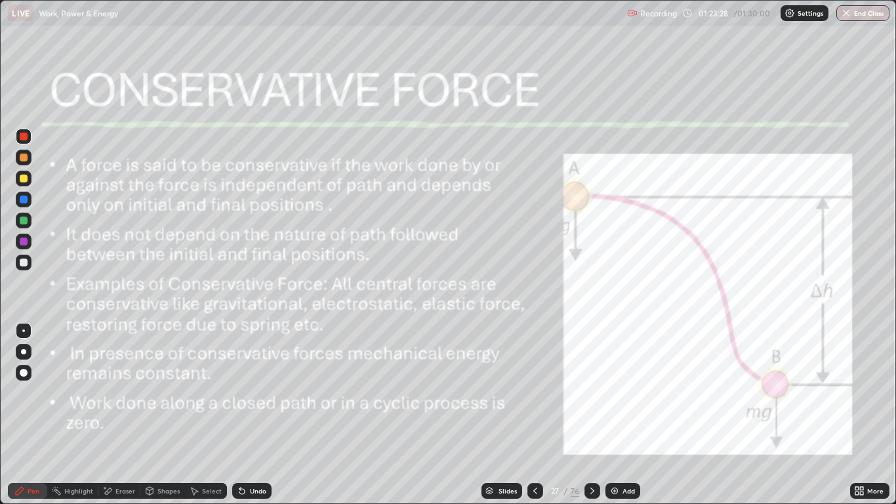
click at [854, 16] on button "End Class" at bounding box center [862, 13] width 53 height 16
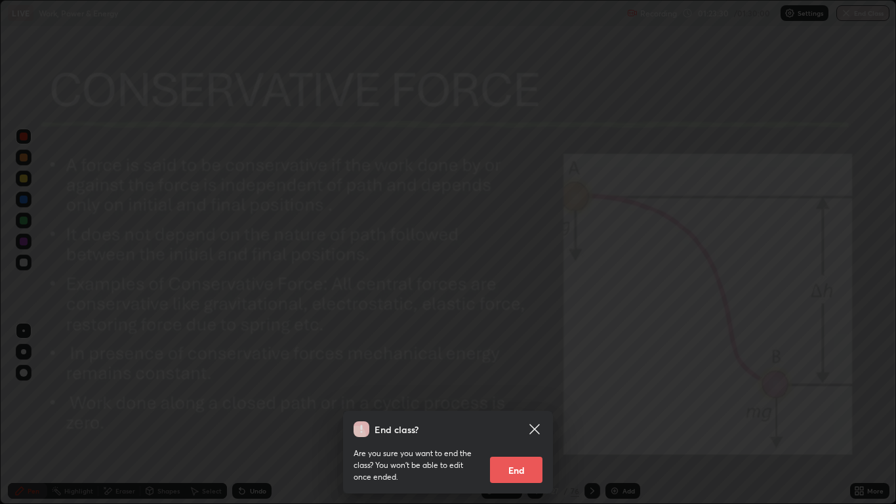
click at [526, 415] on button "End" at bounding box center [516, 470] width 52 height 26
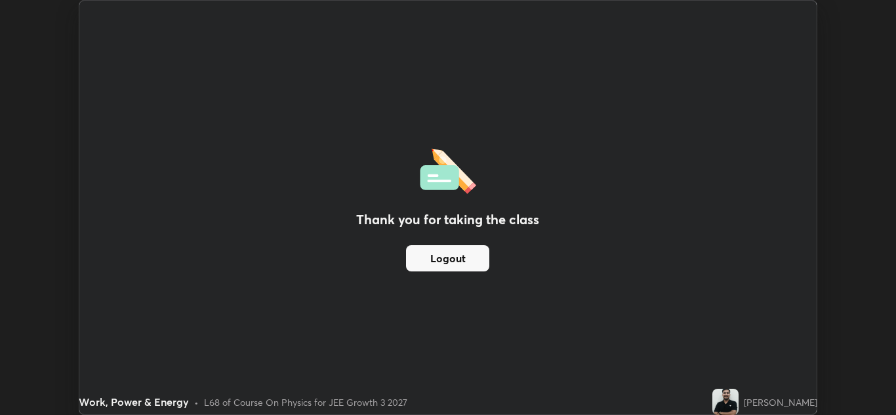
scroll to position [65184, 64703]
